Goal: Find contact information: Find contact information

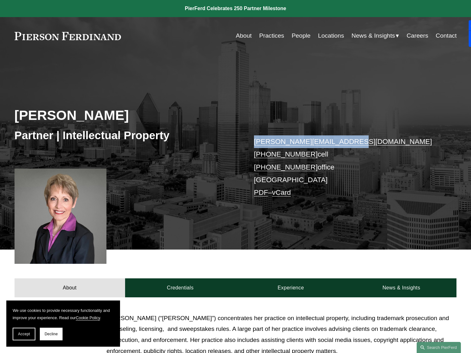
drag, startPoint x: 351, startPoint y: 142, endPoint x: 243, endPoint y: 139, distance: 107.5
click at [243, 139] on div "[PERSON_NAME] Partner | Intellectual Property [PERSON_NAME][EMAIL_ADDRESS][DOMA…" at bounding box center [235, 159] width 471 height 181
copy div "[PERSON_NAME][EMAIL_ADDRESS][DOMAIN_NAME]"
click at [263, 181] on p "debbie.lively@pierferd.com +1.214.906.5422 cell +1.945.279.0152 office Dallas P…" at bounding box center [346, 167] width 184 height 64
click at [321, 36] on link "Locations" at bounding box center [331, 36] width 26 height 12
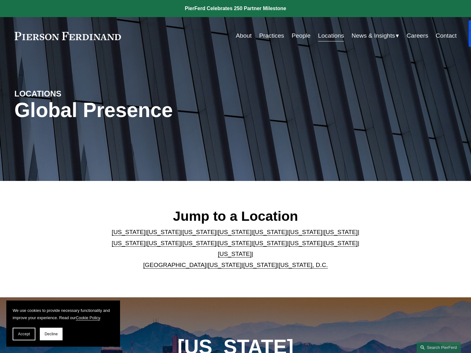
click at [252, 250] on link "[US_STATE]" at bounding box center [235, 253] width 34 height 7
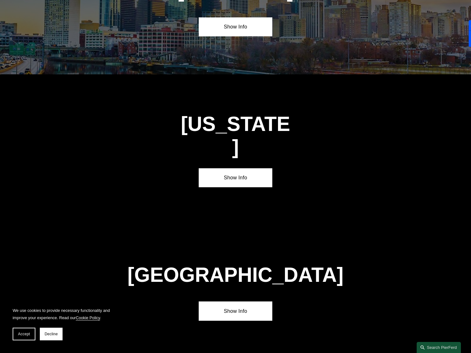
scroll to position [2161, 0]
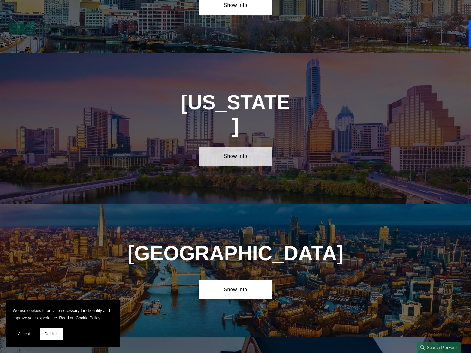
click at [227, 147] on link "Show Info" at bounding box center [236, 156] width 74 height 19
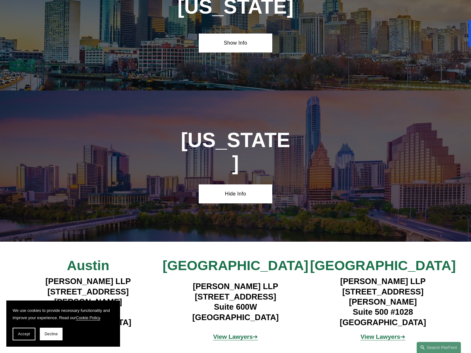
scroll to position [2161, 0]
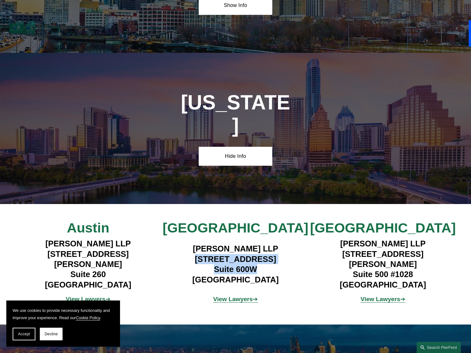
drag, startPoint x: 263, startPoint y: 197, endPoint x: 184, endPoint y: 186, distance: 79.1
click at [184, 243] on h4 "[PERSON_NAME] LLP [STREET_ADDRESS]" at bounding box center [236, 263] width 148 height 41
copy h4 "[STREET_ADDRESS]"
